Goal: Task Accomplishment & Management: Use online tool/utility

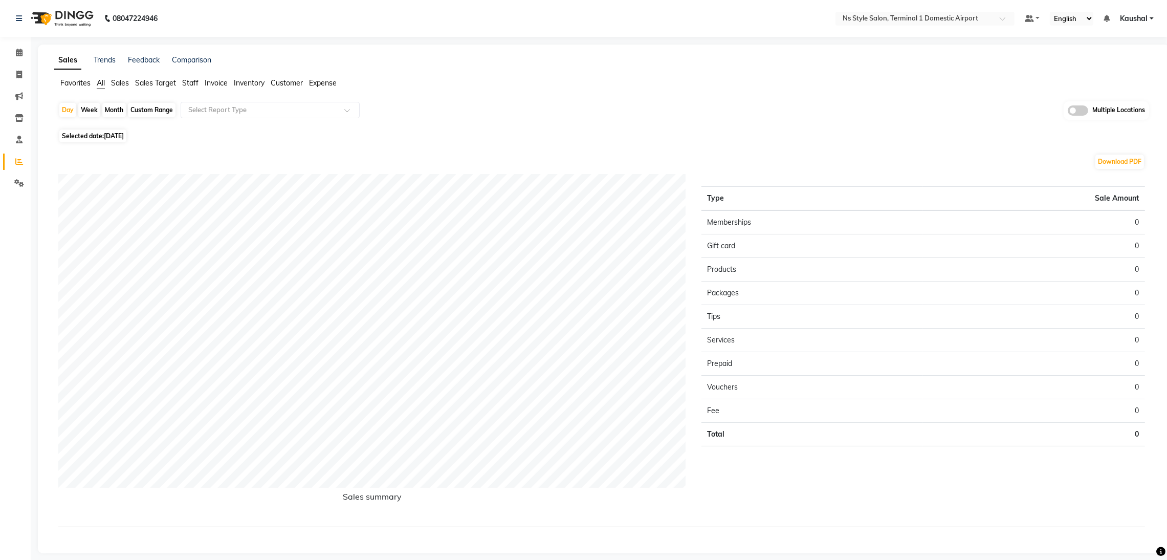
click at [78, 133] on span "Selected date: 01-09-2025" at bounding box center [92, 135] width 67 height 13
select select "9"
select select "2025"
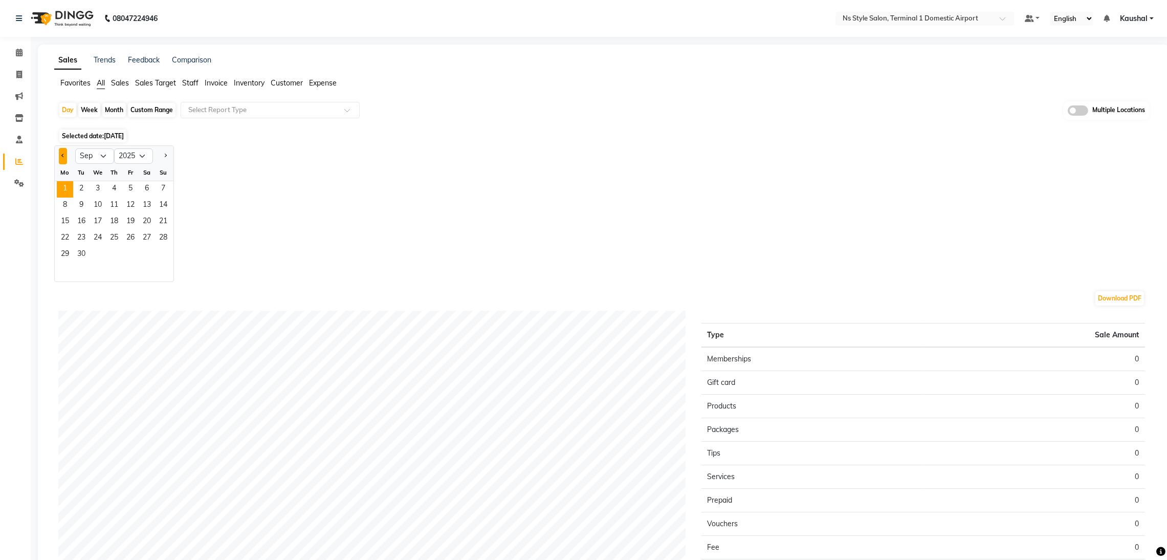
click at [60, 158] on button "Previous month" at bounding box center [63, 156] width 8 height 16
select select "8"
click at [147, 253] on span "30" at bounding box center [147, 255] width 16 height 16
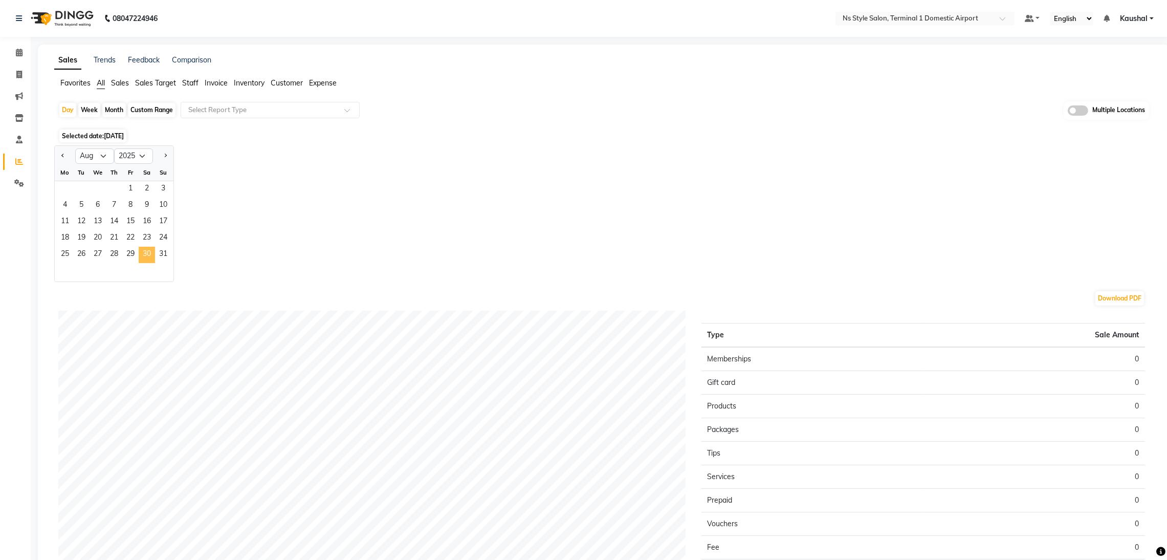
click at [150, 255] on span "30" at bounding box center [147, 255] width 16 height 16
drag, startPoint x: 142, startPoint y: 250, endPoint x: 147, endPoint y: 253, distance: 5.3
click at [147, 253] on span "30" at bounding box center [147, 255] width 16 height 16
click at [231, 259] on div "Jan Feb Mar Apr May Jun Jul Aug Sep Oct Nov Dec 2015 2016 2017 2018 2019 2020 2…" at bounding box center [603, 213] width 1099 height 137
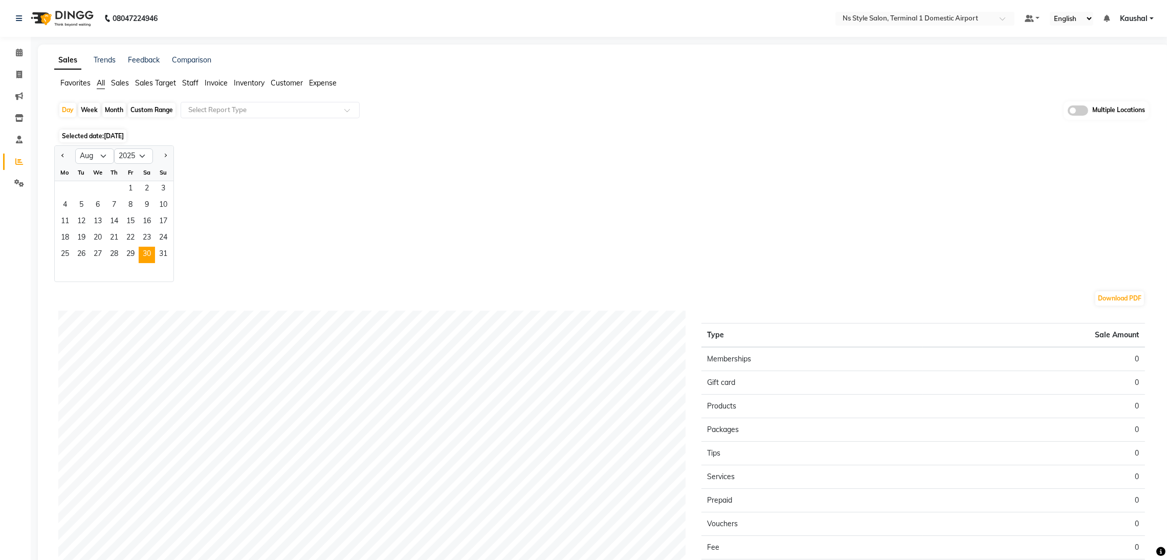
click at [231, 259] on div "Jan Feb Mar Apr May Jun Jul Aug Sep Oct Nov Dec 2015 2016 2017 2018 2019 2020 2…" at bounding box center [603, 213] width 1099 height 137
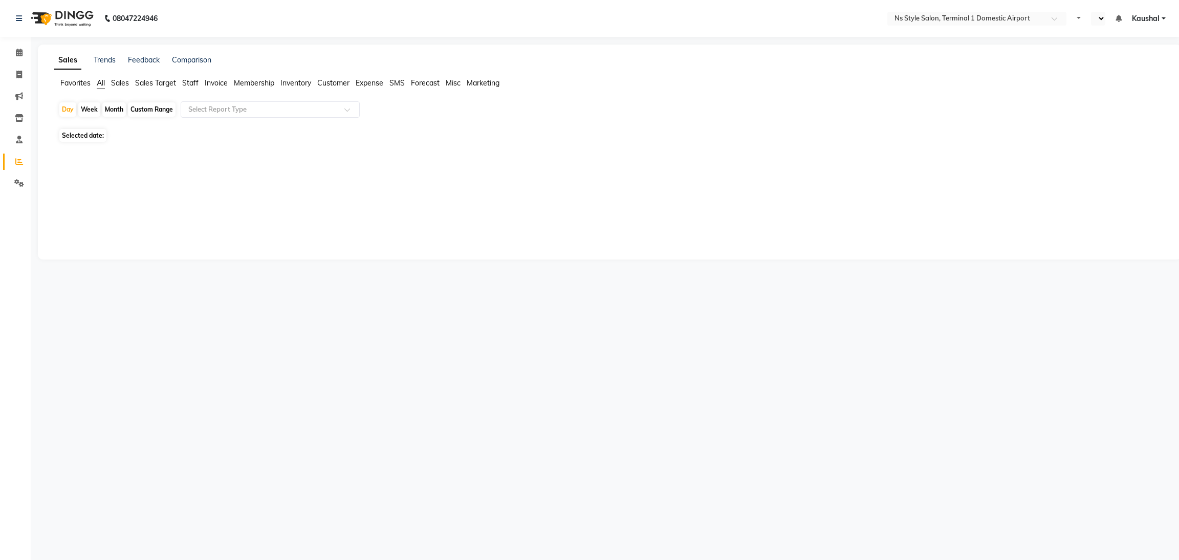
select select "en"
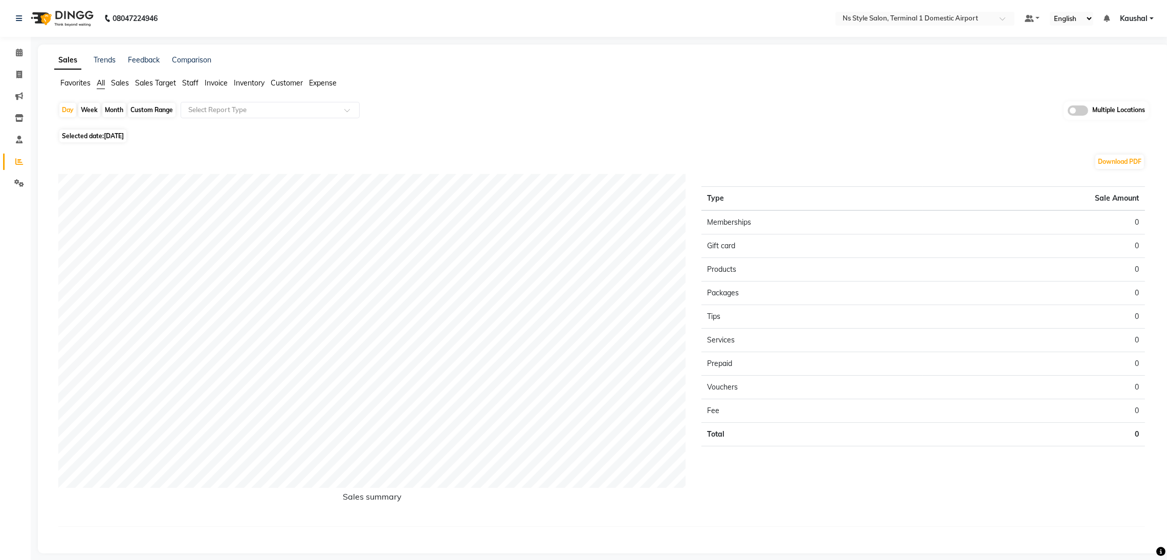
click at [110, 134] on span "[DATE]" at bounding box center [114, 136] width 20 height 8
select select "9"
select select "2025"
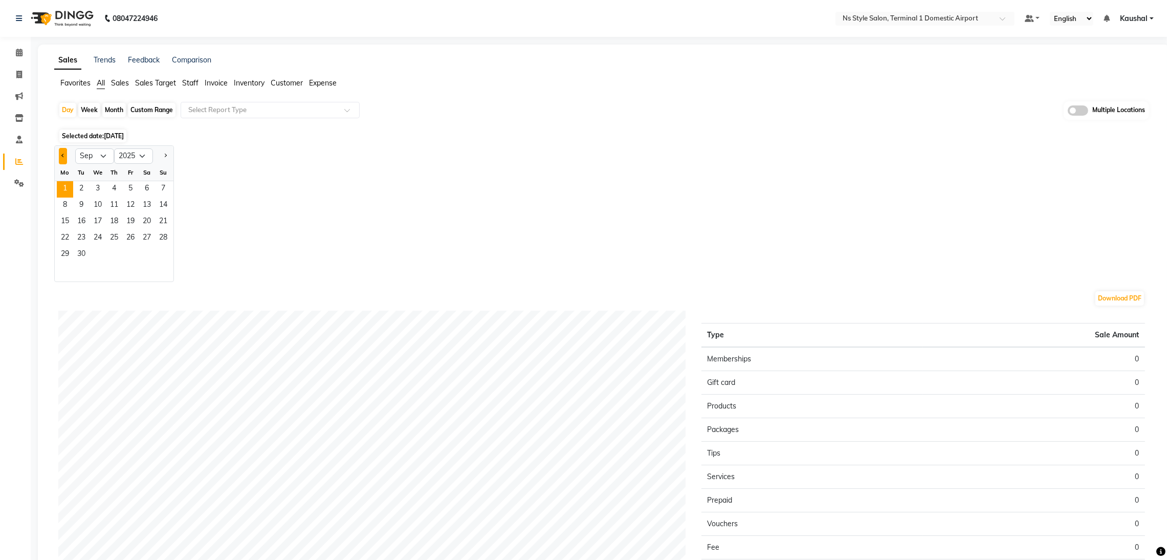
click at [60, 151] on button "Previous month" at bounding box center [63, 156] width 8 height 16
select select "8"
click at [145, 253] on span "30" at bounding box center [147, 255] width 16 height 16
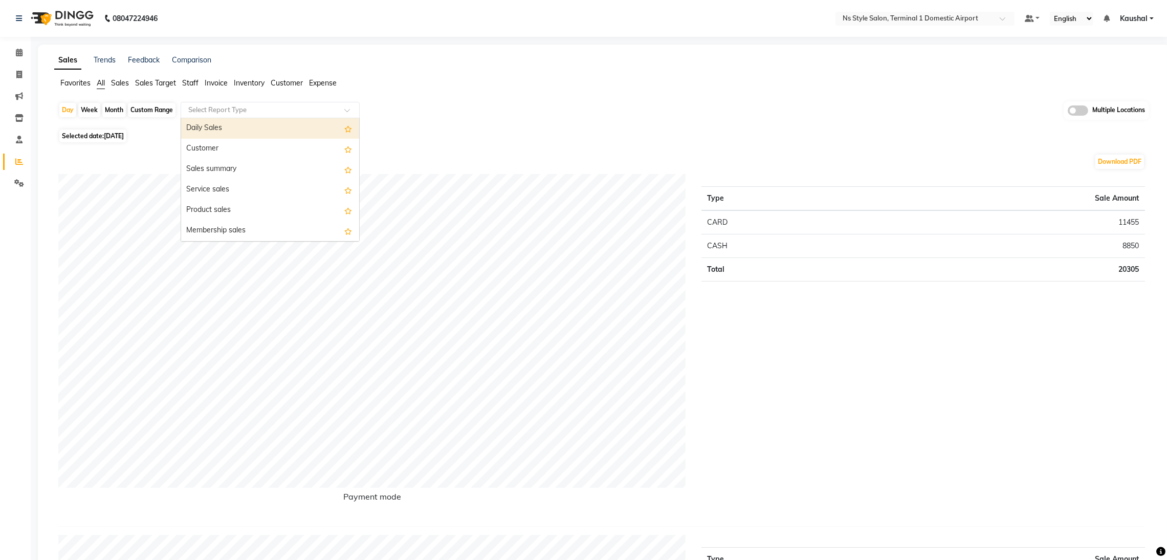
click at [334, 115] on div "Select Report Type" at bounding box center [270, 110] width 179 height 16
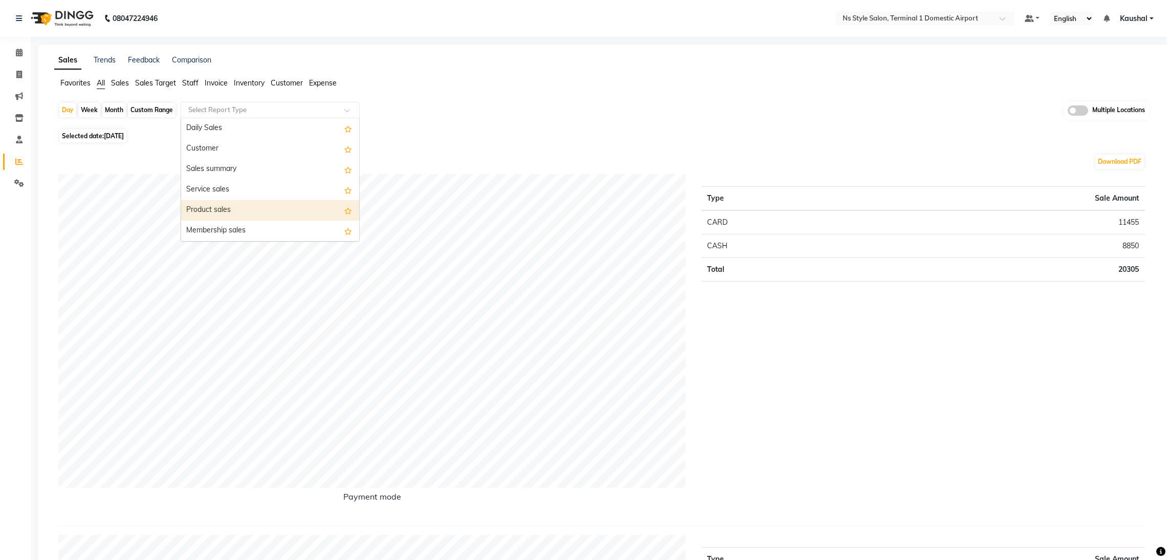
click at [286, 204] on div "Product sales" at bounding box center [270, 210] width 178 height 20
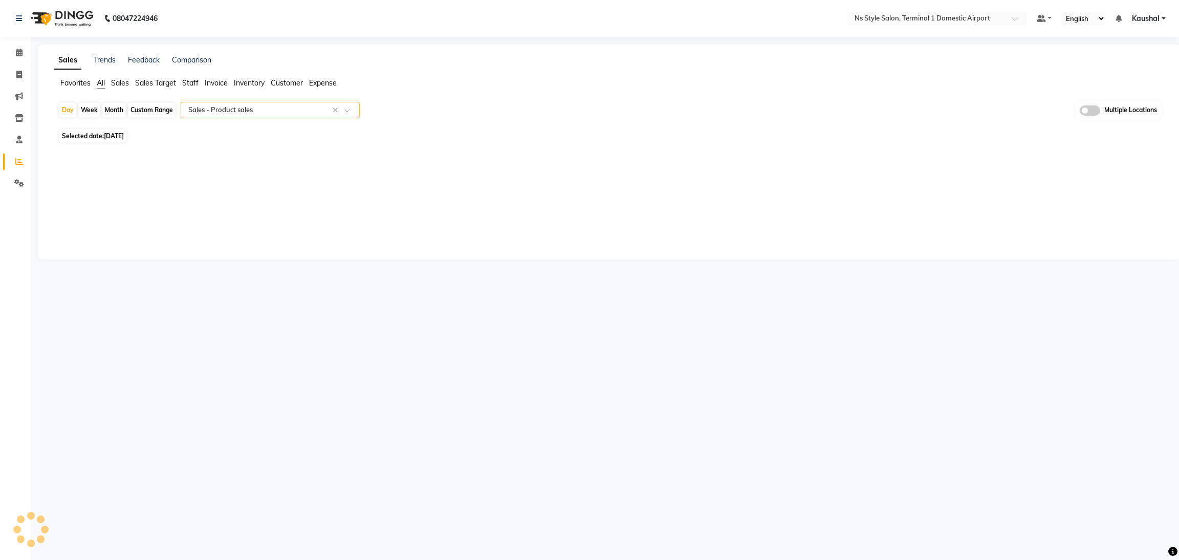
select select "full_report"
select select "csv"
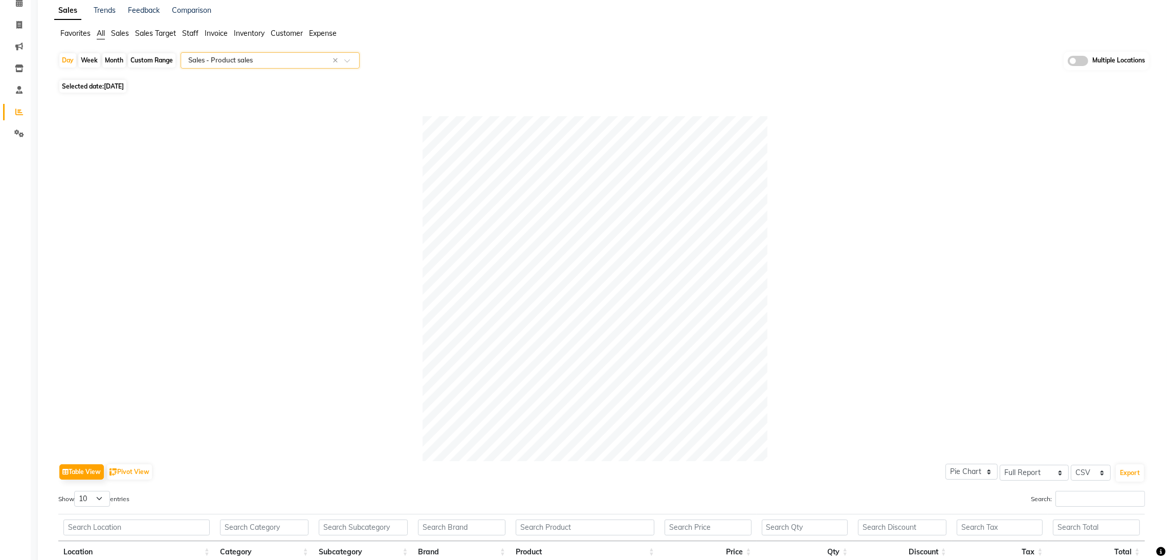
scroll to position [48, 0]
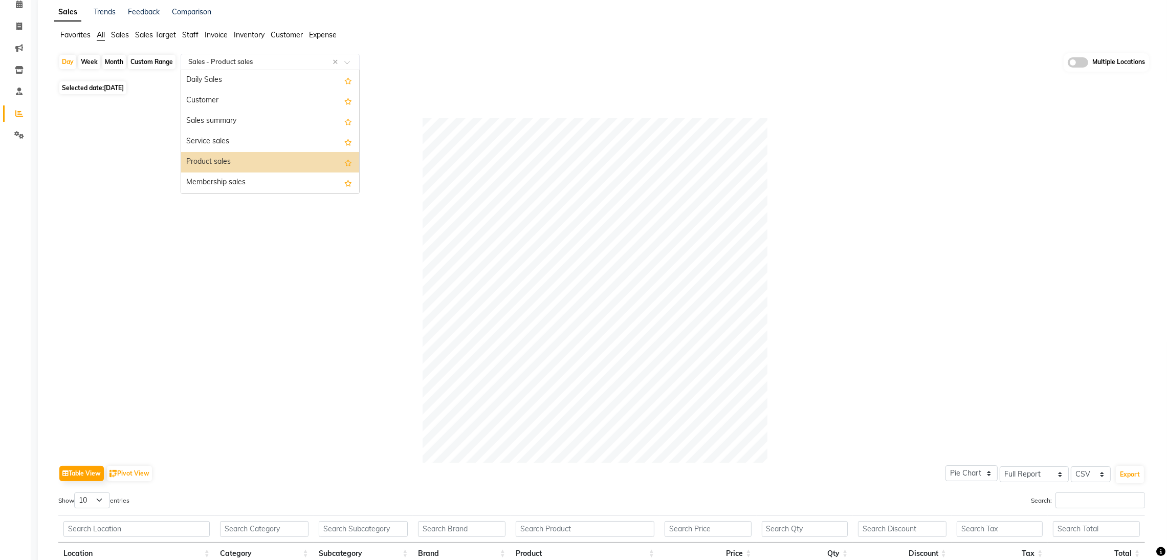
click at [346, 61] on span at bounding box center [350, 65] width 13 height 10
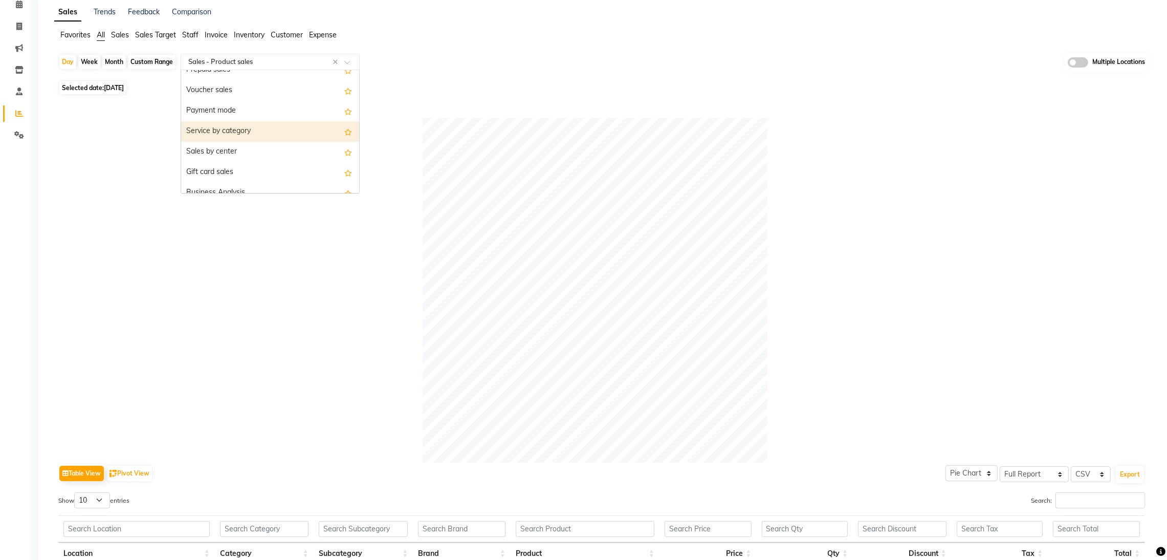
click at [238, 133] on div "Service by category" at bounding box center [270, 131] width 178 height 20
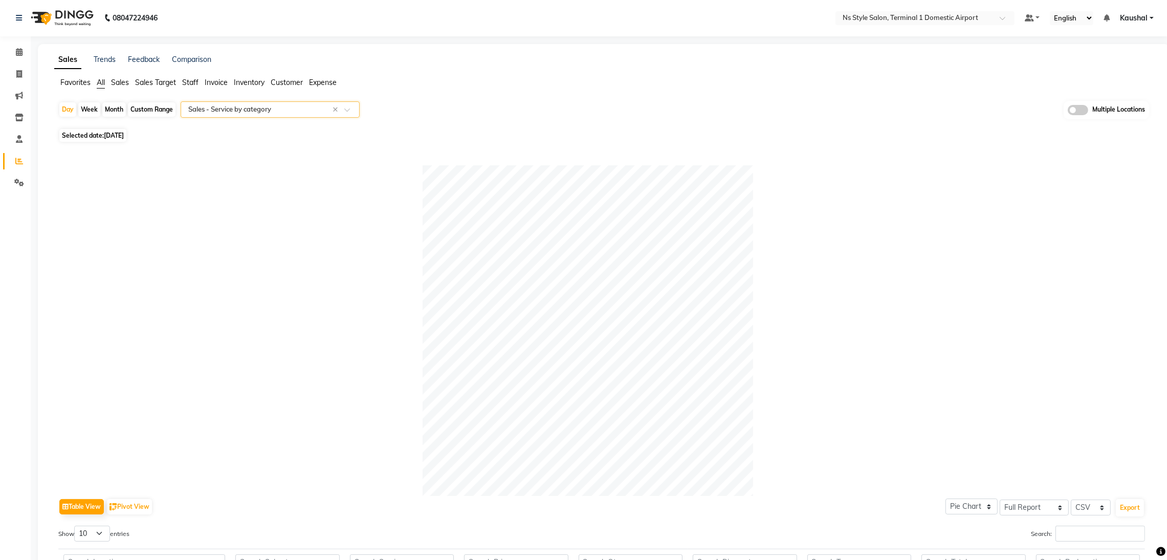
scroll to position [0, 0]
click at [80, 138] on span "Selected date: [DATE]" at bounding box center [92, 135] width 67 height 13
select select "8"
select select "2025"
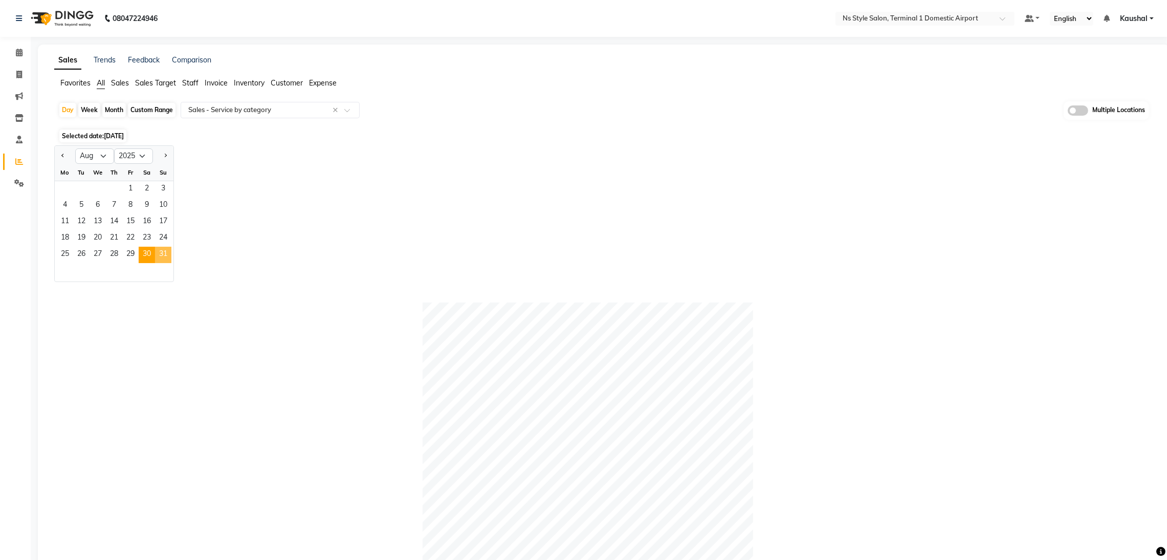
click at [168, 253] on span "31" at bounding box center [163, 255] width 16 height 16
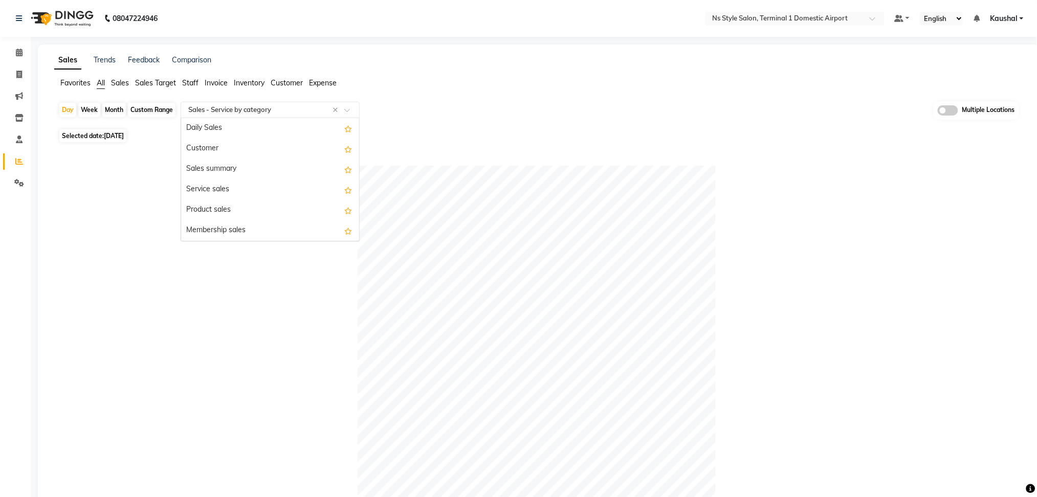
click at [348, 110] on span at bounding box center [350, 113] width 13 height 10
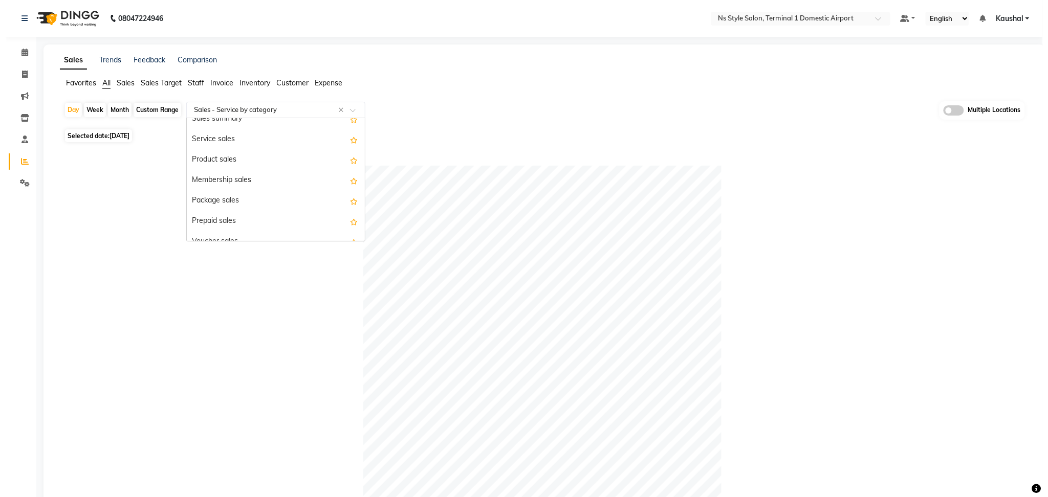
scroll to position [41, 0]
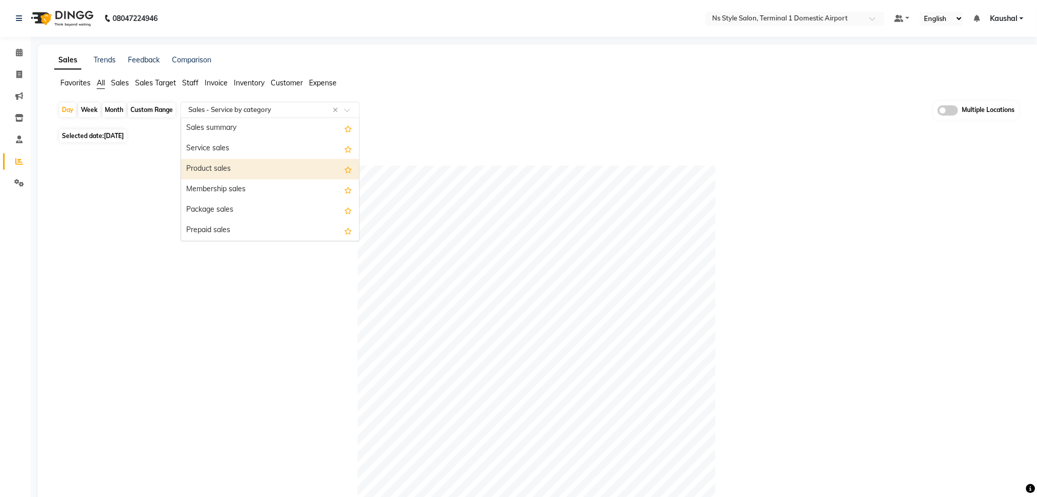
click at [214, 172] on div "Product sales" at bounding box center [270, 169] width 178 height 20
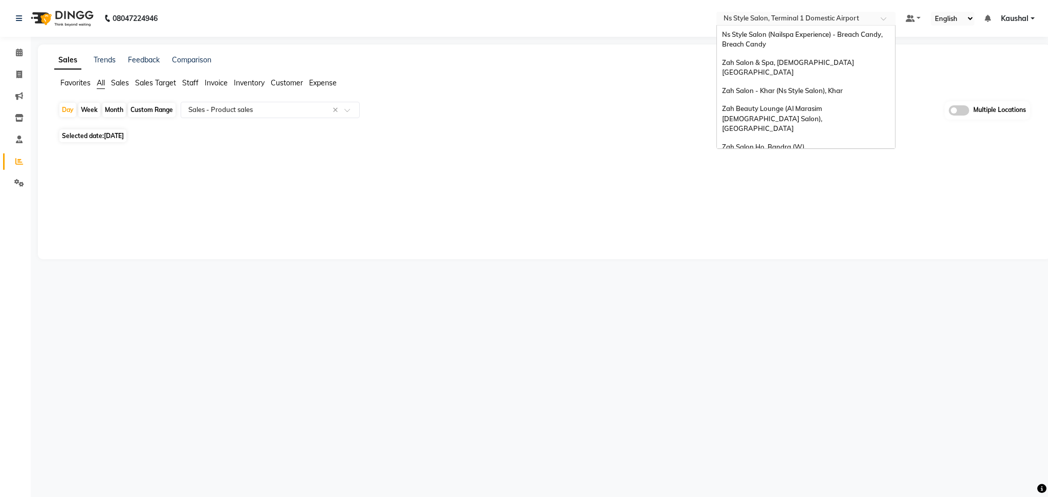
click at [820, 20] on input "text" at bounding box center [795, 19] width 148 height 10
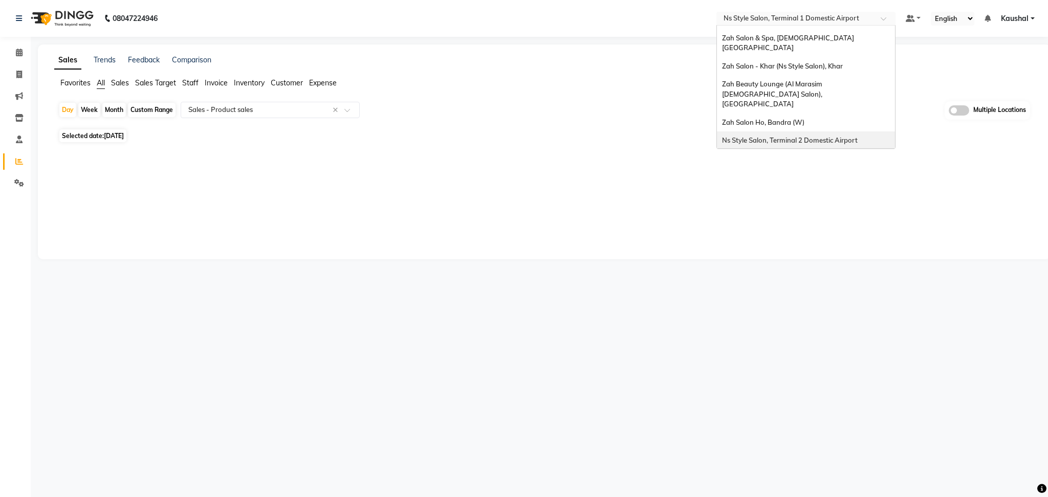
click at [830, 136] on span "Ns Style Salon, Terminal 2 Domestic Airport" at bounding box center [790, 140] width 136 height 8
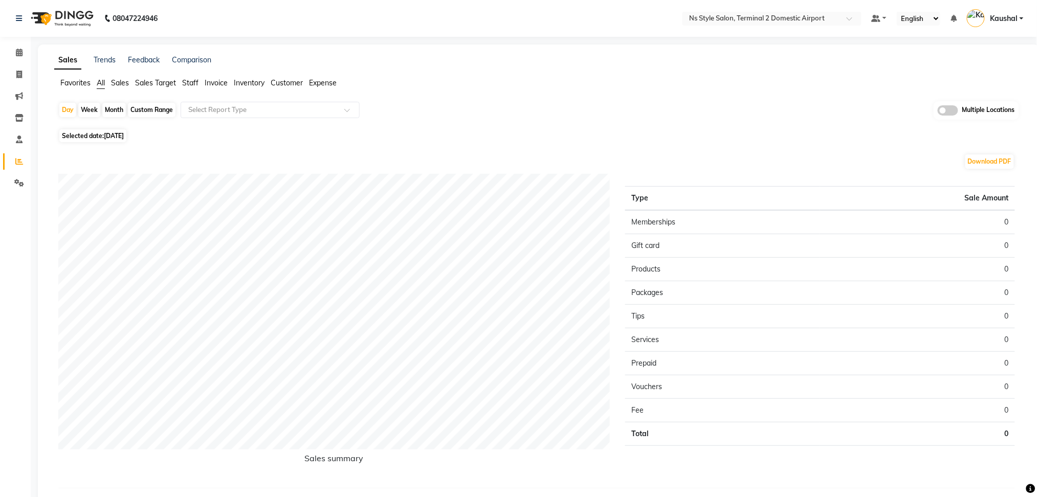
click at [115, 133] on span "[DATE]" at bounding box center [114, 136] width 20 height 8
select select "9"
select select "2025"
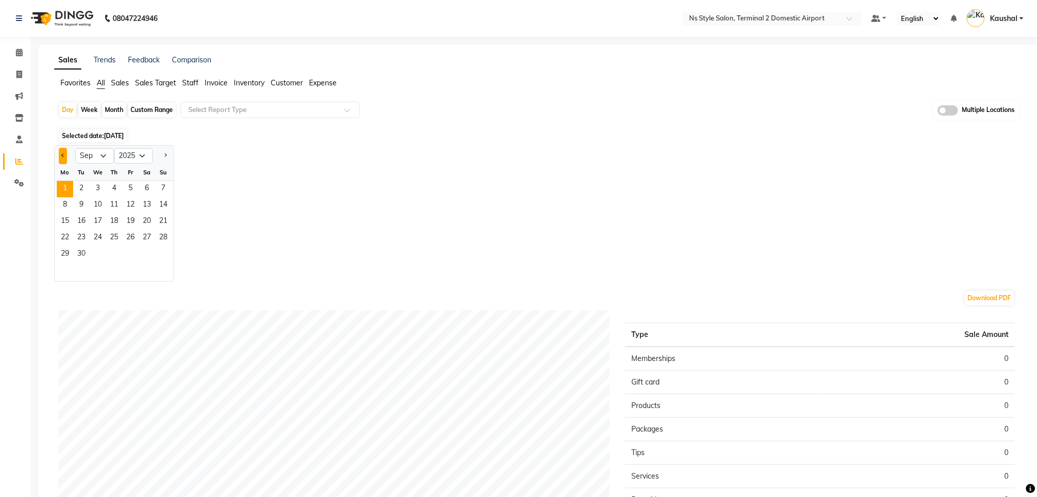
click at [61, 162] on button "Previous month" at bounding box center [63, 156] width 8 height 16
select select "8"
click at [146, 254] on span "30" at bounding box center [147, 255] width 16 height 16
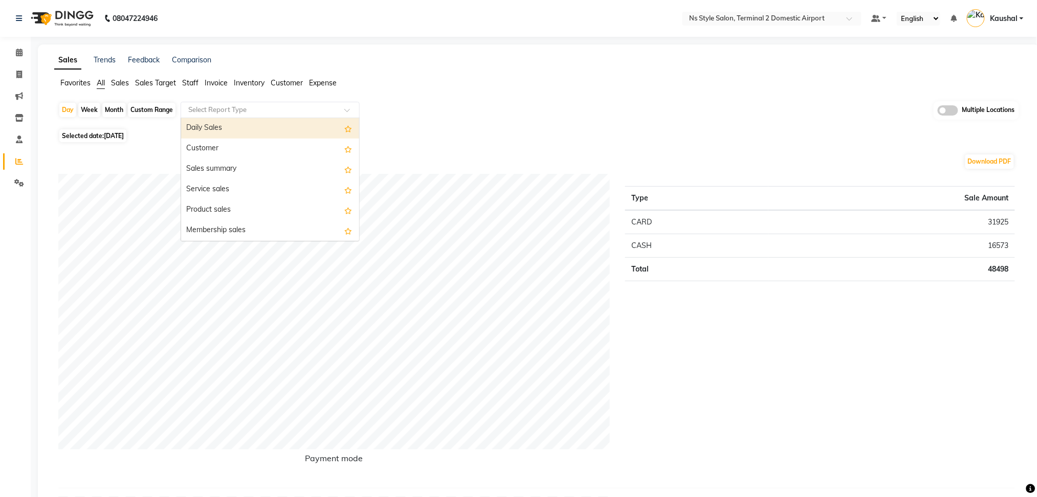
click at [344, 115] on div at bounding box center [270, 110] width 178 height 10
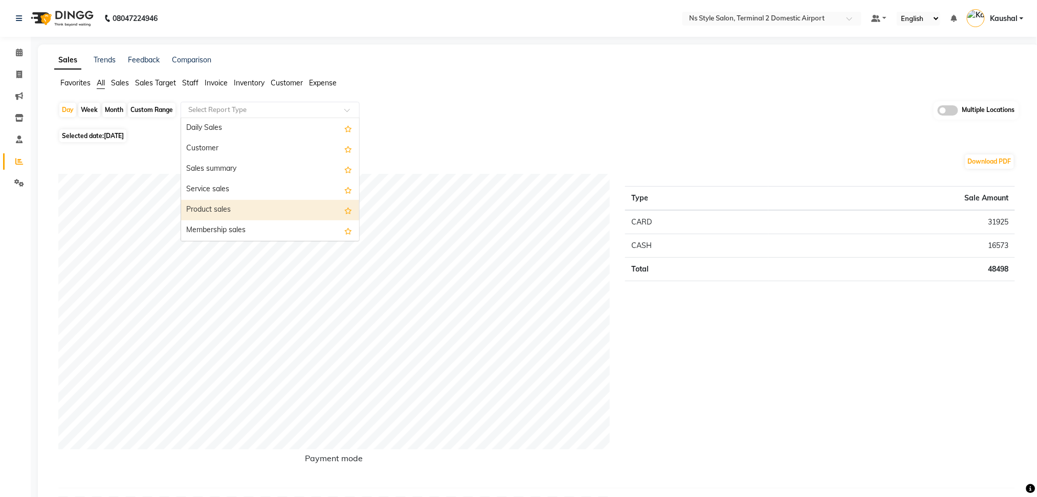
click at [273, 208] on div "Product sales" at bounding box center [270, 210] width 178 height 20
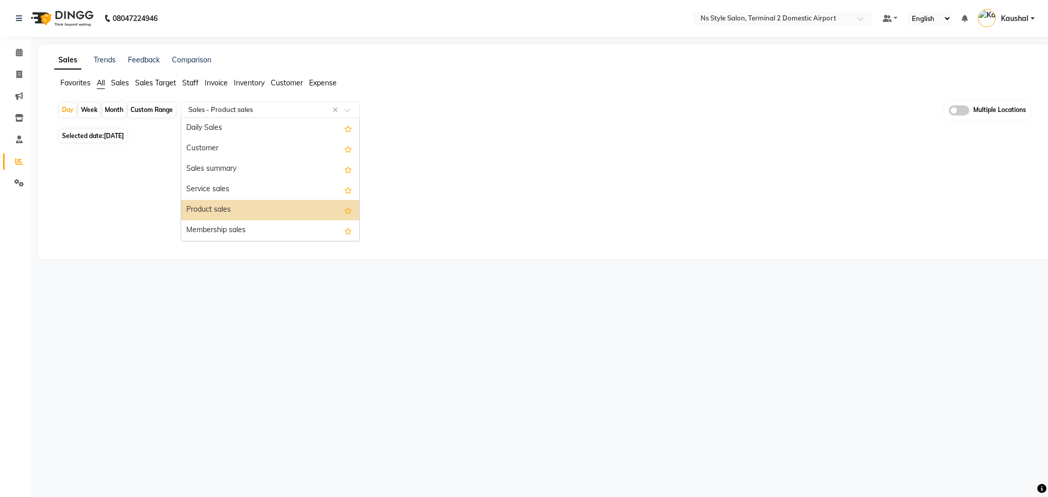
click at [356, 108] on span at bounding box center [350, 113] width 13 height 10
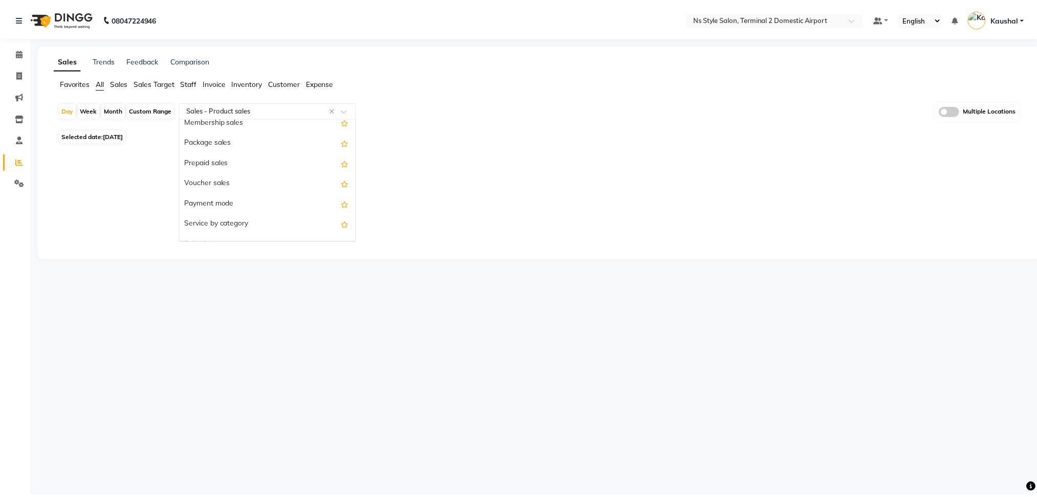
scroll to position [136, 0]
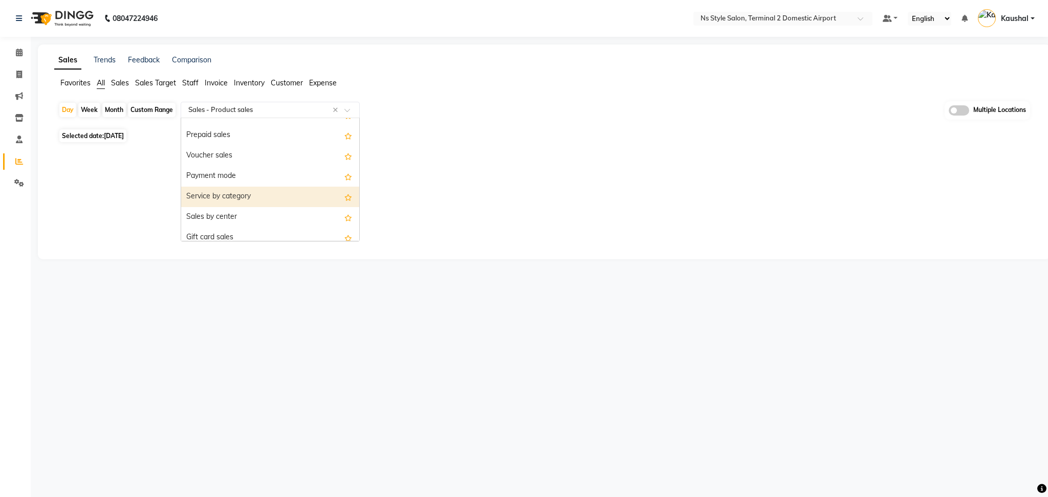
click at [250, 195] on div "Service by category" at bounding box center [270, 197] width 178 height 20
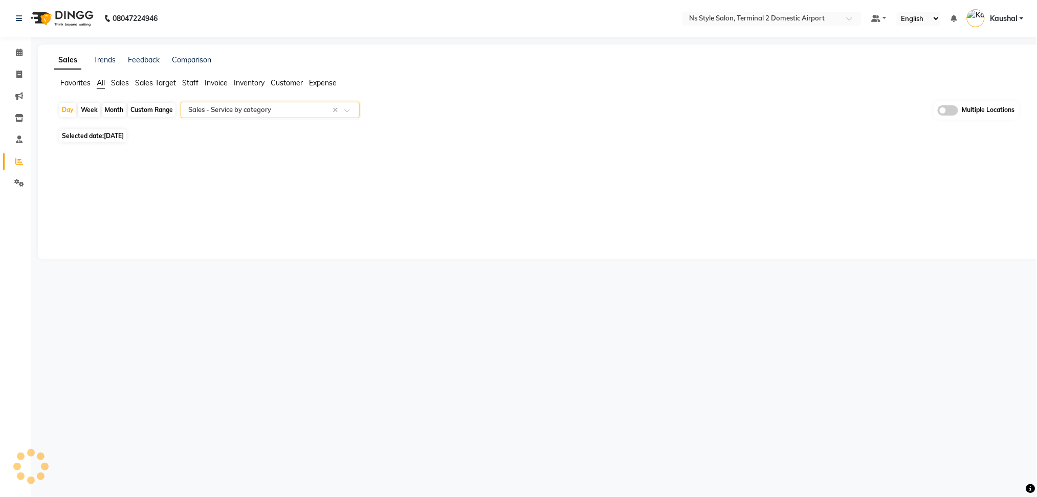
select select "full_report"
select select "csv"
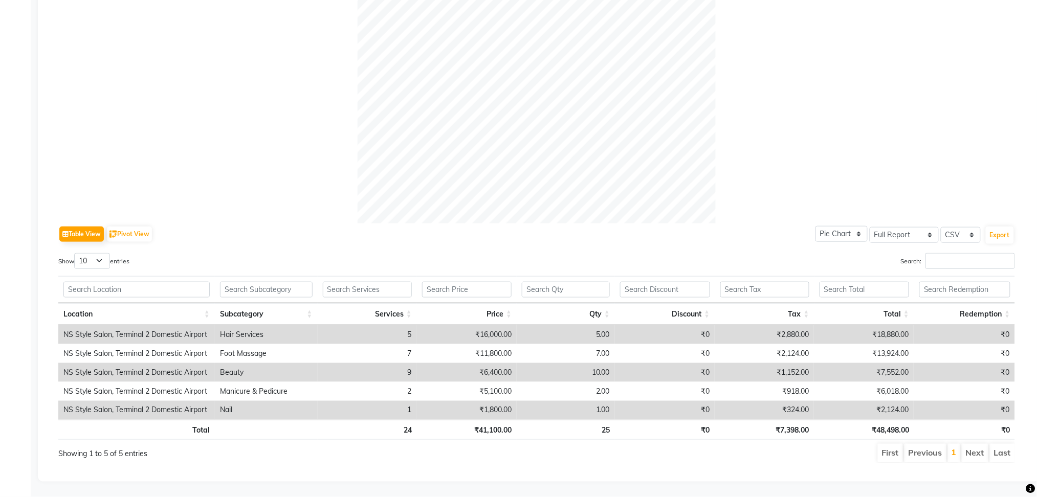
scroll to position [0, 0]
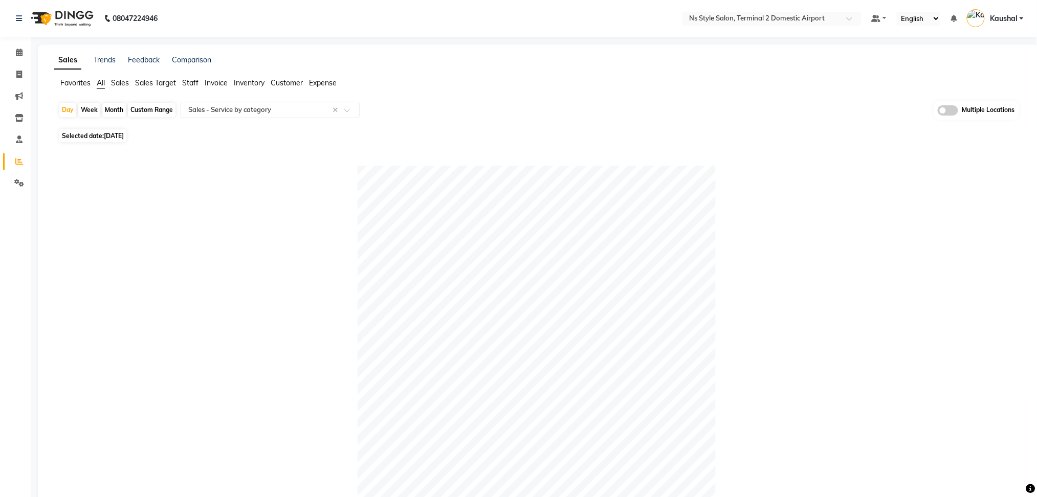
click at [98, 139] on span "Selected date: [DATE]" at bounding box center [92, 135] width 67 height 13
select select "8"
select select "2025"
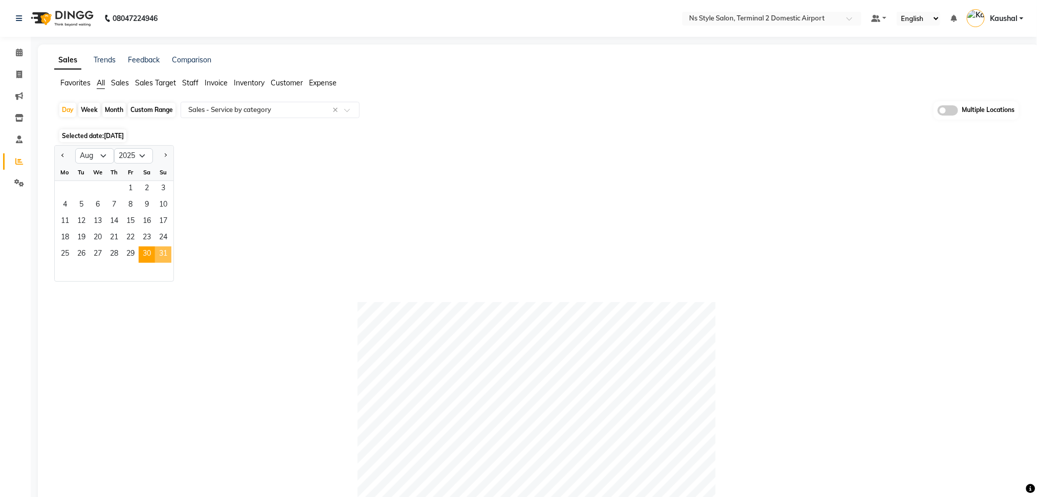
click at [164, 253] on span "31" at bounding box center [163, 255] width 16 height 16
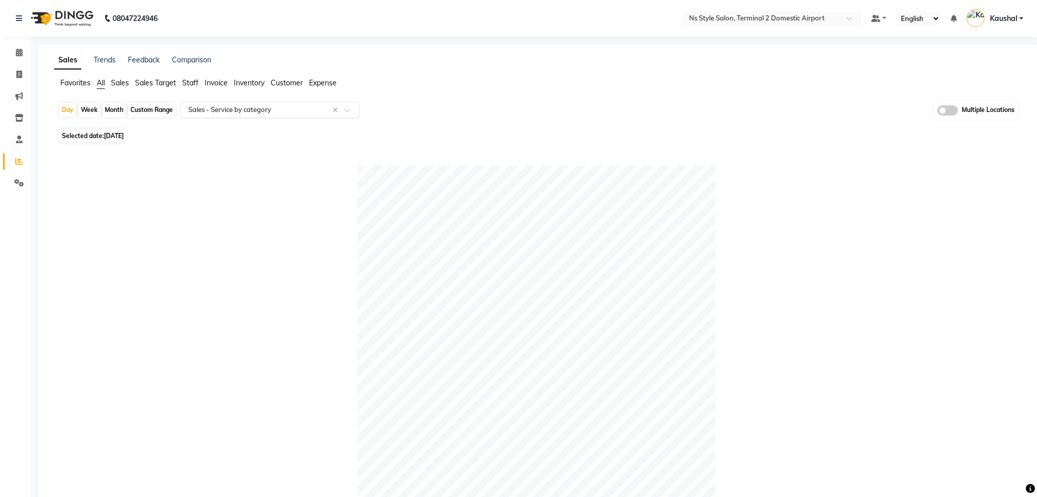
click at [346, 113] on span at bounding box center [350, 113] width 13 height 10
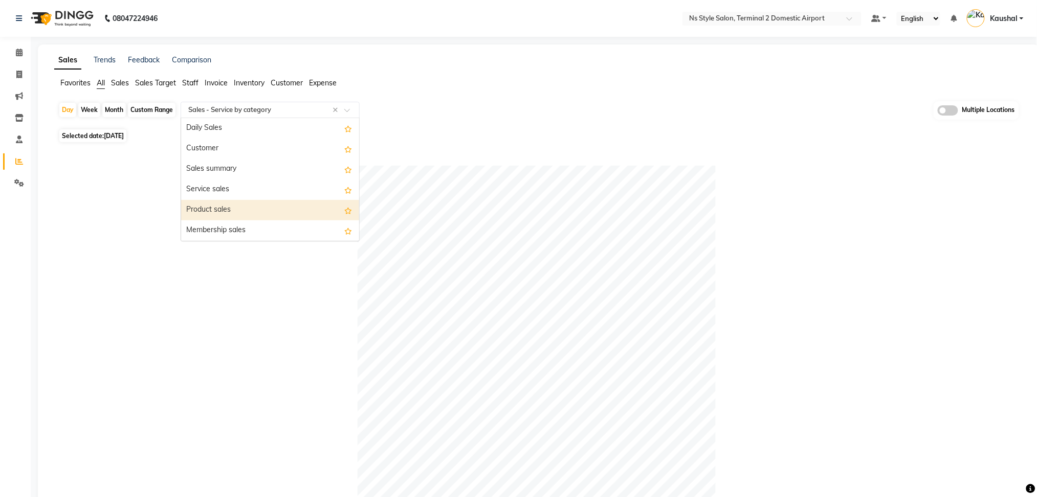
click at [214, 208] on div "Product sales" at bounding box center [270, 210] width 178 height 20
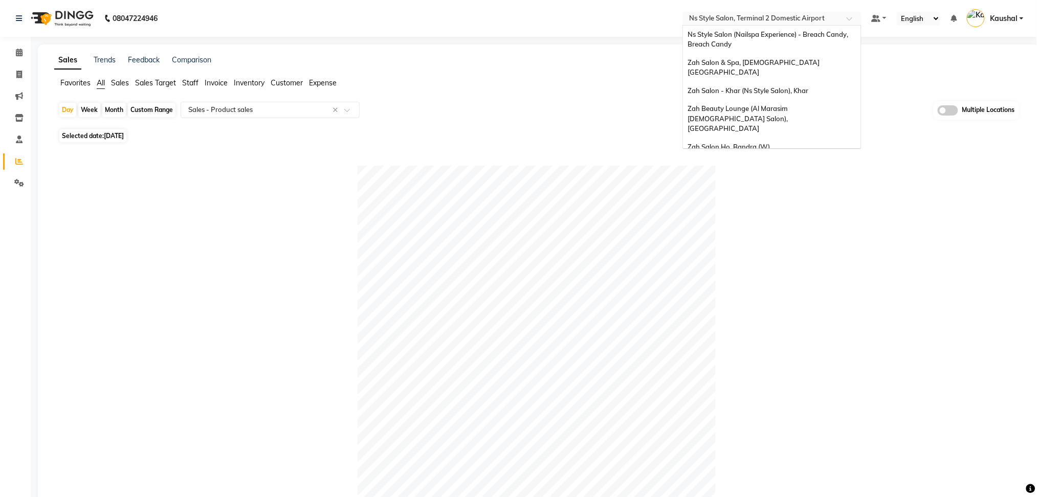
scroll to position [25, 0]
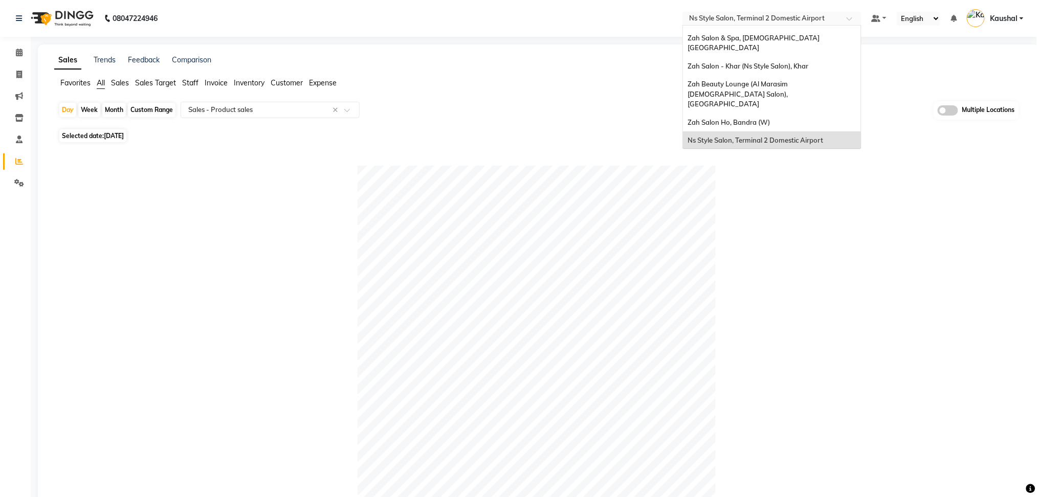
click at [805, 18] on input "text" at bounding box center [762, 19] width 148 height 10
click at [784, 82] on div "Zah Beauty Lounge (Al Marasim [DEMOGRAPHIC_DATA] Salon), [GEOGRAPHIC_DATA]" at bounding box center [772, 94] width 178 height 38
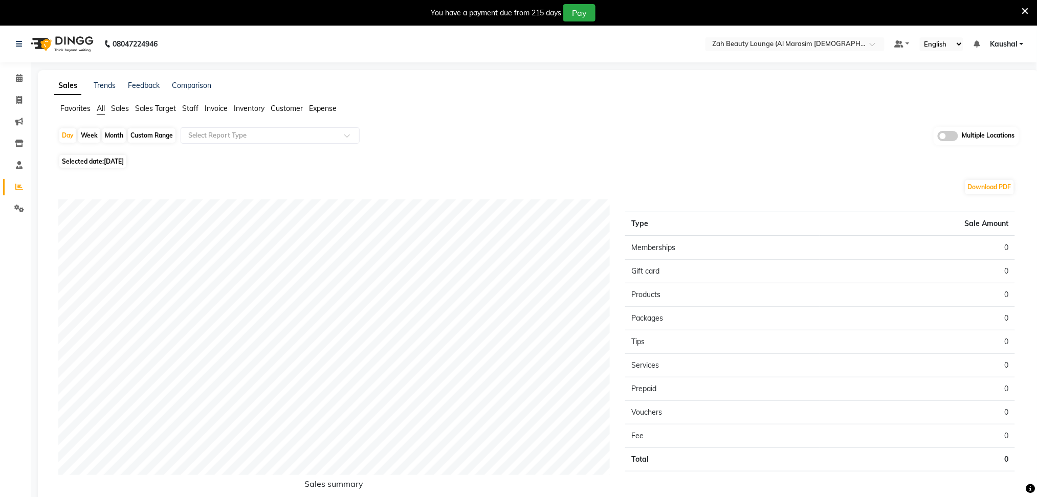
click at [1027, 9] on icon at bounding box center [1025, 11] width 7 height 9
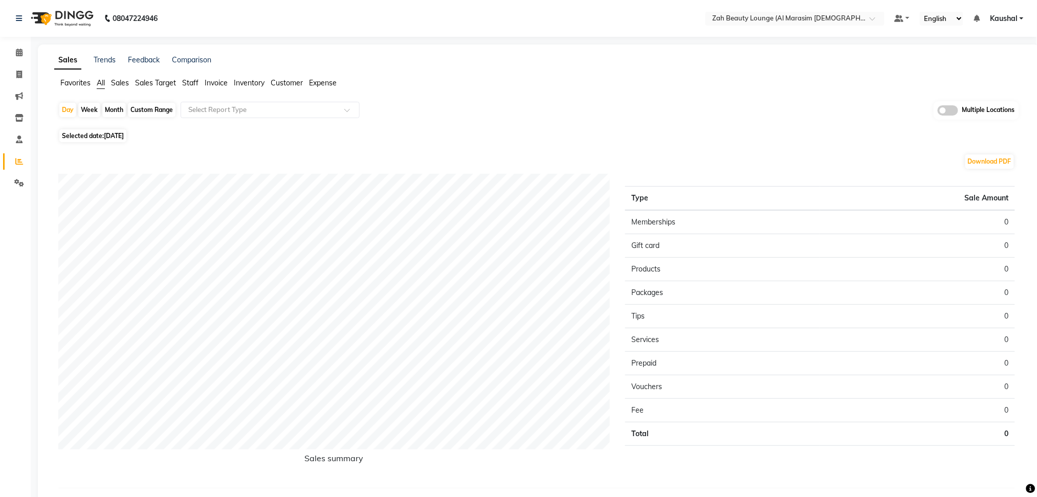
click at [121, 136] on span "[DATE]" at bounding box center [114, 136] width 20 height 8
select select "9"
select select "2025"
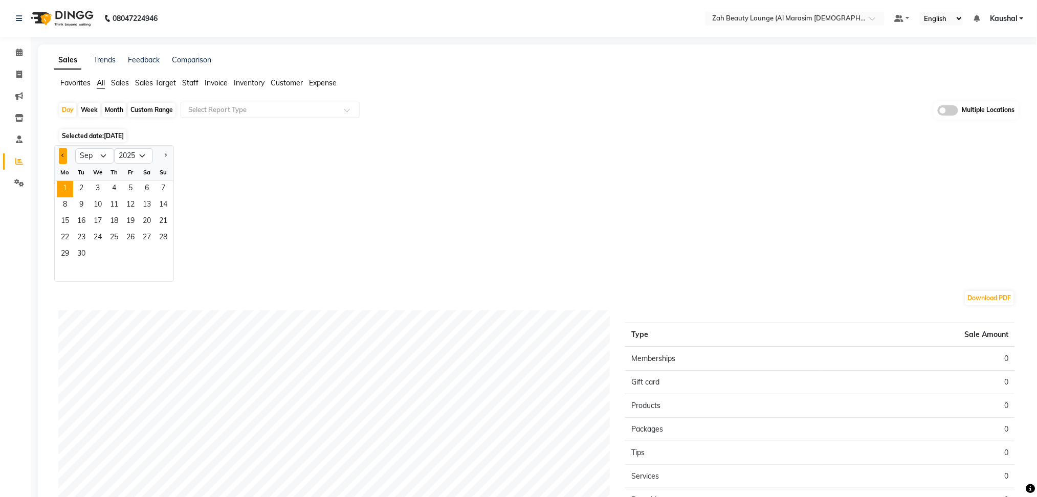
click at [62, 157] on span "Previous month" at bounding box center [63, 156] width 4 height 4
select select "8"
click at [144, 258] on span "30" at bounding box center [147, 255] width 16 height 16
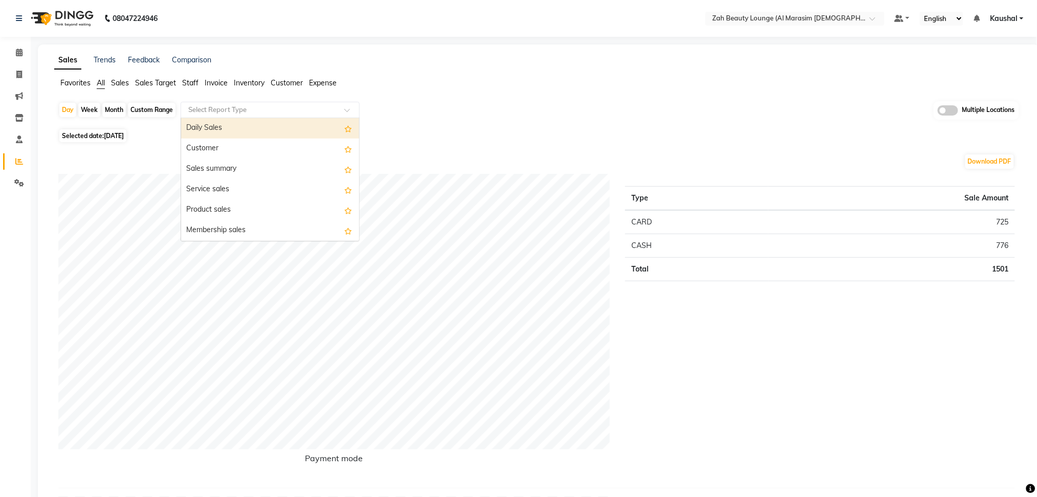
click at [348, 110] on span at bounding box center [350, 113] width 13 height 10
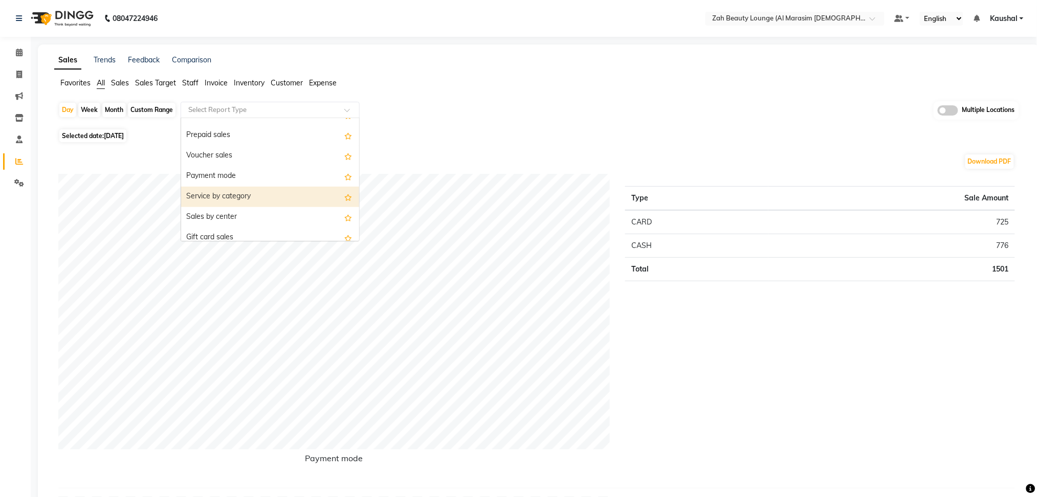
click at [206, 195] on div "Service by category" at bounding box center [270, 197] width 178 height 20
select select "full_report"
select select "csv"
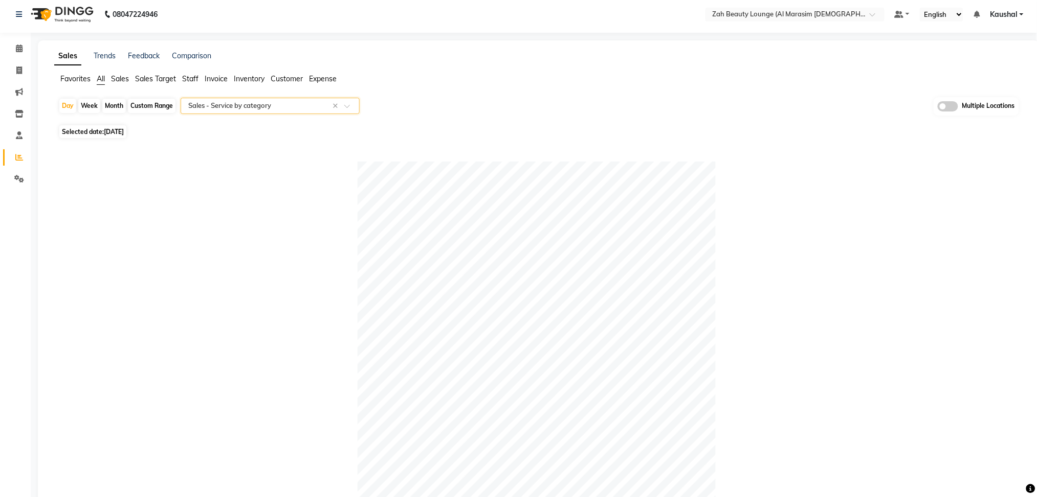
scroll to position [0, 0]
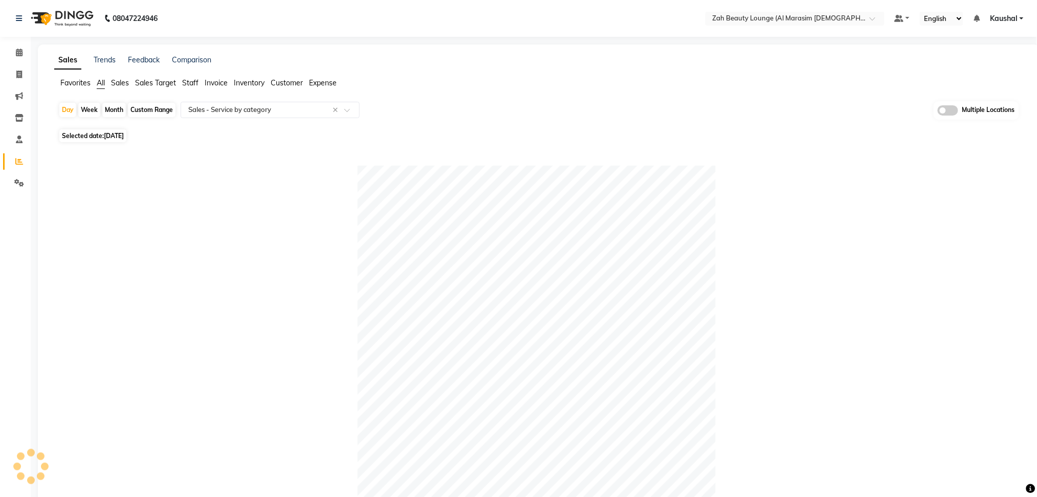
click at [106, 142] on span "Selected date: [DATE]" at bounding box center [92, 135] width 67 height 13
select select "8"
select select "2025"
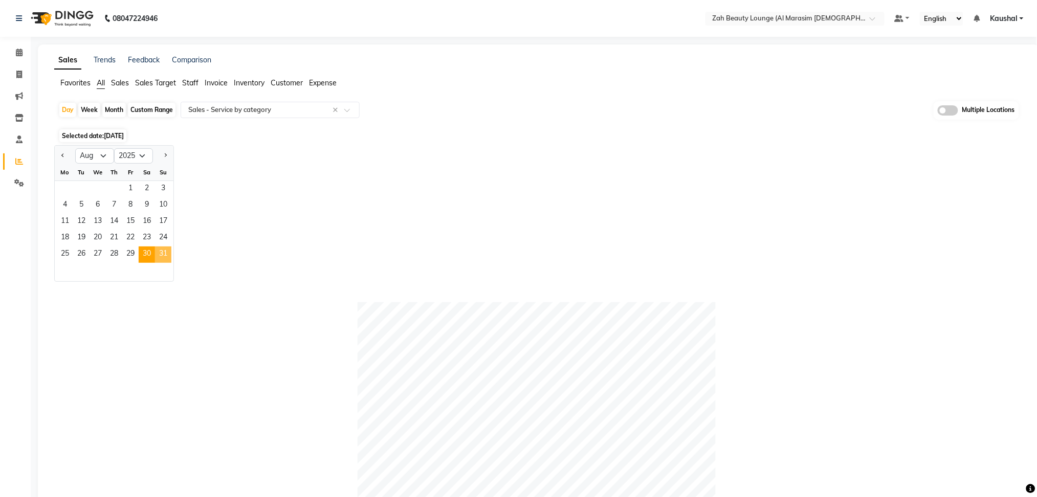
click at [160, 256] on span "31" at bounding box center [163, 255] width 16 height 16
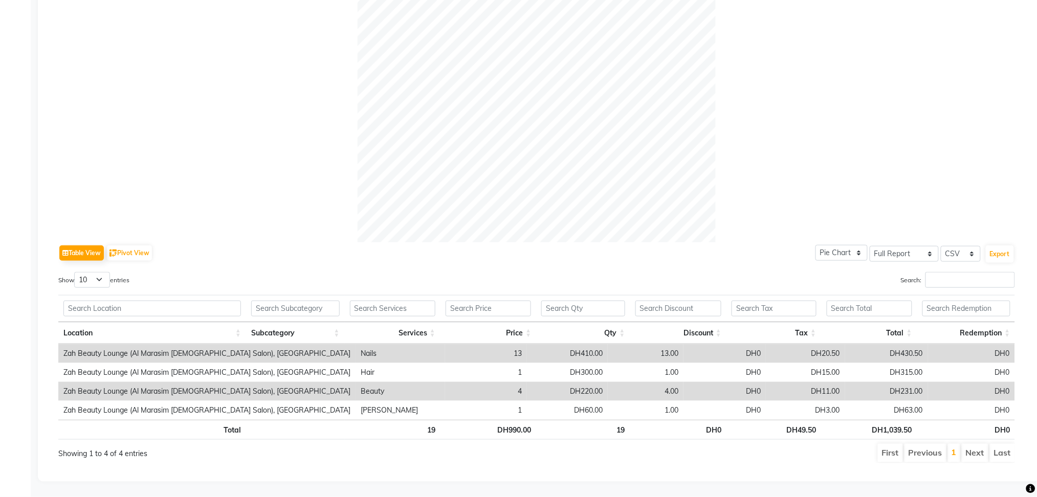
scroll to position [283, 0]
